Goal: Check status

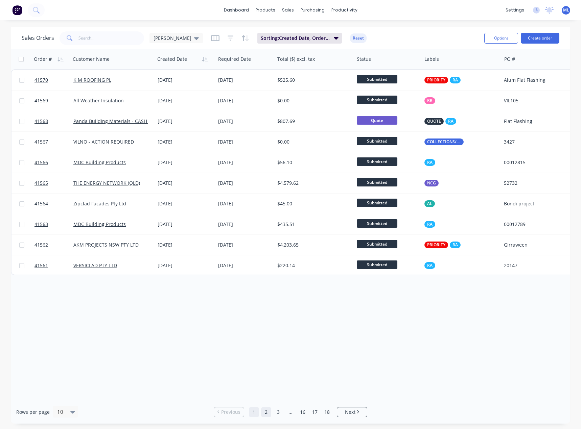
click at [264, 411] on link "2" at bounding box center [266, 412] width 10 height 10
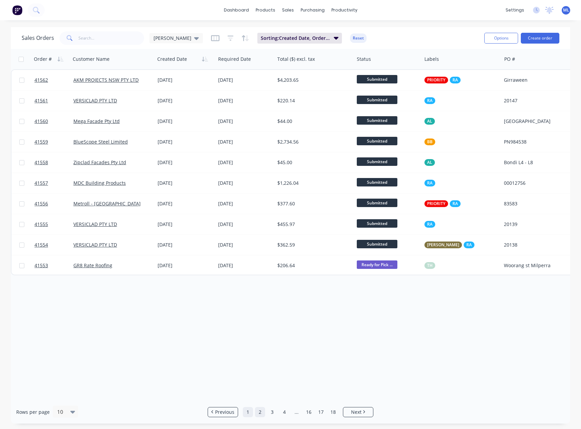
click at [246, 412] on link "1" at bounding box center [248, 412] width 10 height 10
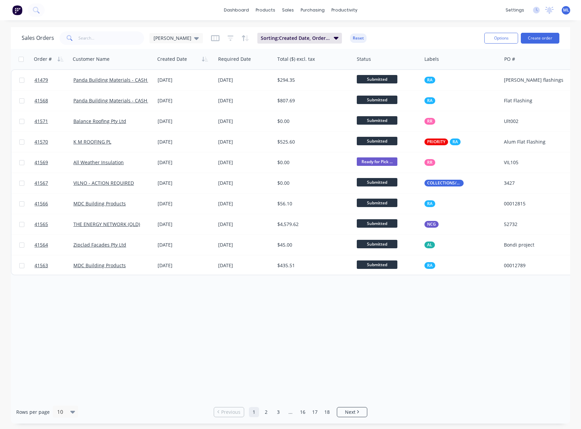
click at [226, 365] on div "Order # Customer Name Created Date Required Date Total ($) excl. tax Status Lab…" at bounding box center [290, 225] width 559 height 352
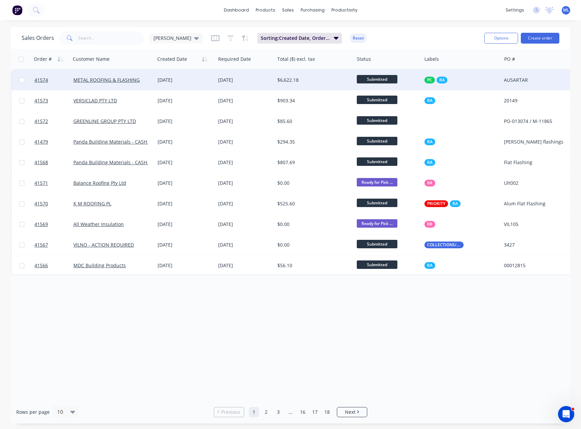
click at [296, 80] on div "$6,622.18" at bounding box center [312, 80] width 70 height 7
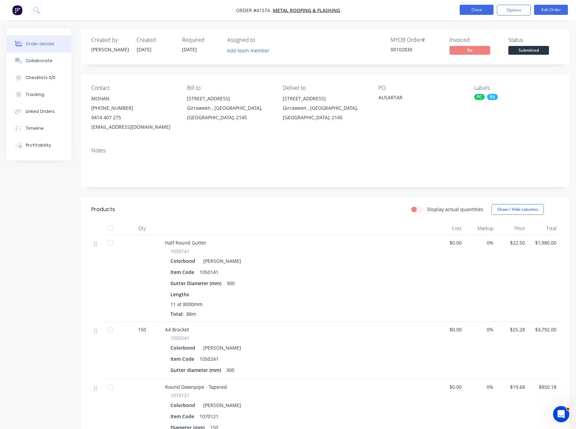
click at [476, 8] on button "Close" at bounding box center [476, 10] width 34 height 10
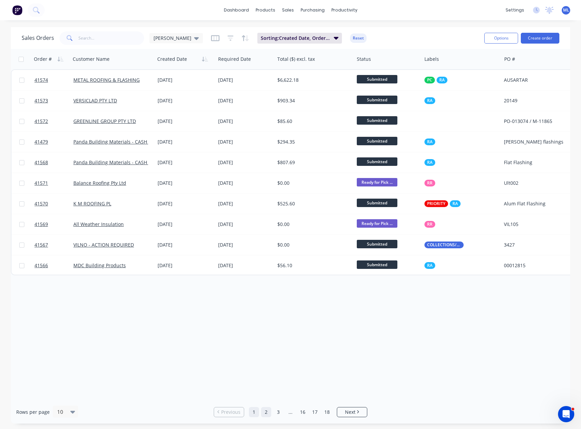
drag, startPoint x: 266, startPoint y: 413, endPoint x: 259, endPoint y: 414, distance: 6.8
click at [266, 413] on link "2" at bounding box center [266, 412] width 10 height 10
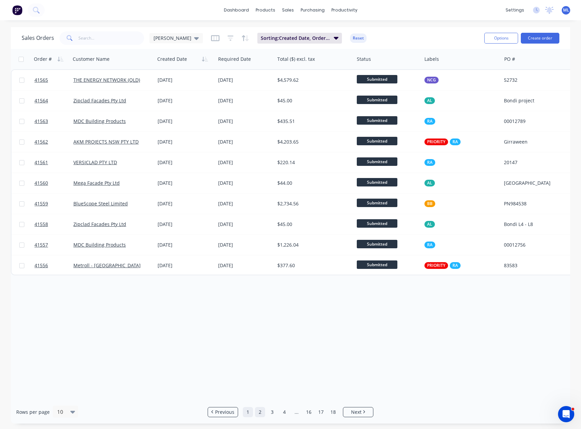
click at [247, 413] on link "1" at bounding box center [248, 412] width 10 height 10
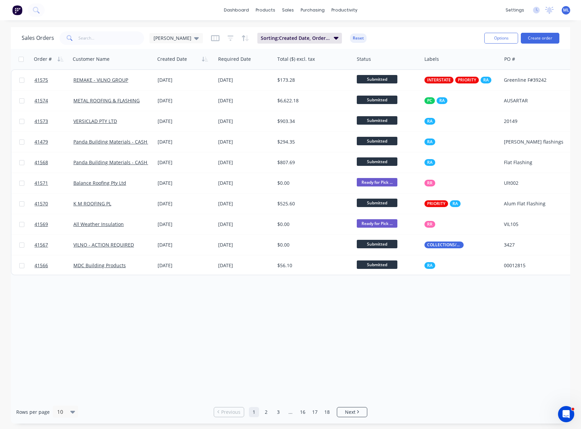
click at [290, 332] on div "Order # Customer Name Created Date Required Date Total ($) excl. tax Status Lab…" at bounding box center [290, 225] width 559 height 352
